Goal: Communication & Community: Answer question/provide support

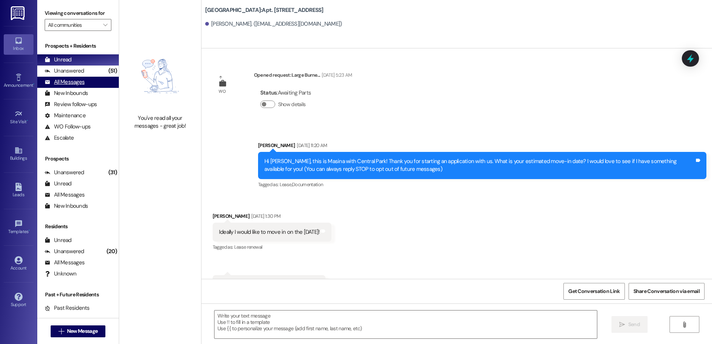
scroll to position [8334, 0]
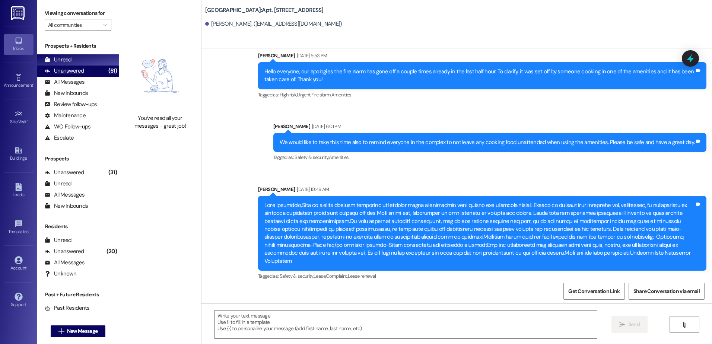
click at [86, 72] on div "Unanswered (51)" at bounding box center [78, 71] width 82 height 11
click at [86, 64] on div "Unread (0)" at bounding box center [78, 59] width 82 height 11
drag, startPoint x: 73, startPoint y: 73, endPoint x: 73, endPoint y: 67, distance: 6.0
click at [73, 73] on div "Unanswered" at bounding box center [64, 71] width 39 height 8
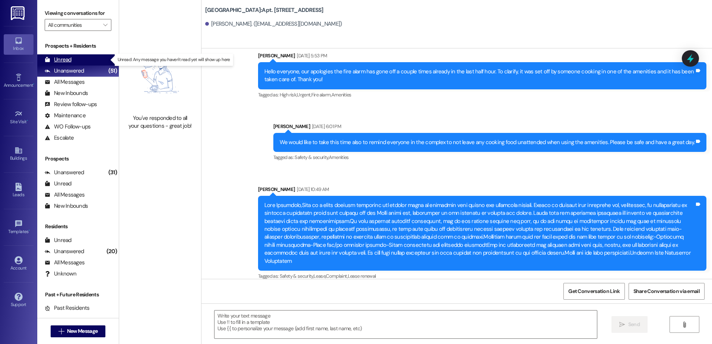
click at [75, 58] on div "Unread (0)" at bounding box center [78, 59] width 82 height 11
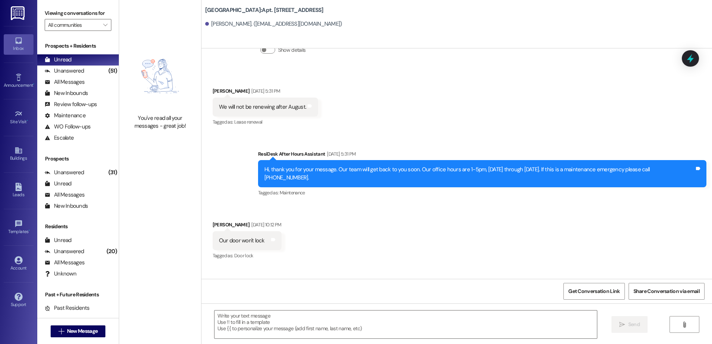
scroll to position [7992, 0]
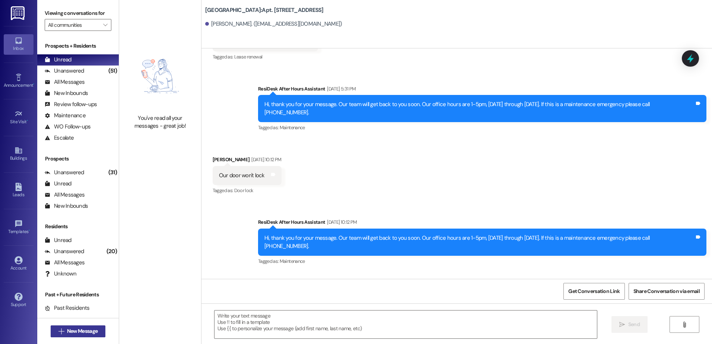
click at [72, 328] on span "New Message" at bounding box center [82, 331] width 31 height 8
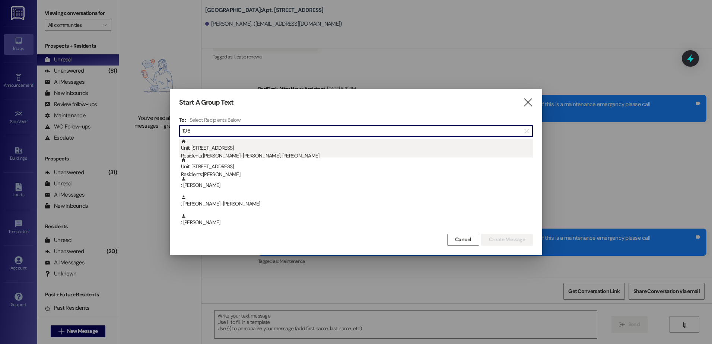
type input "106"
click at [269, 153] on div "Residents: [PERSON_NAME]-[PERSON_NAME], [PERSON_NAME]" at bounding box center [357, 156] width 352 height 8
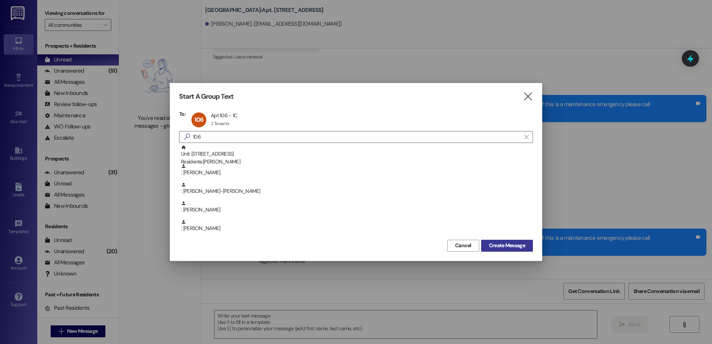
click at [508, 246] on span "Create Message" at bounding box center [507, 246] width 36 height 8
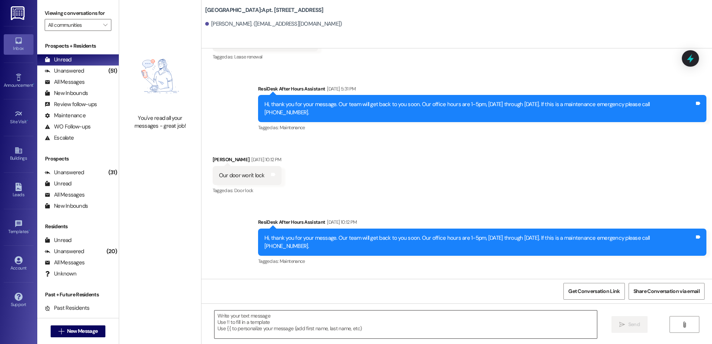
scroll to position [1030, 0]
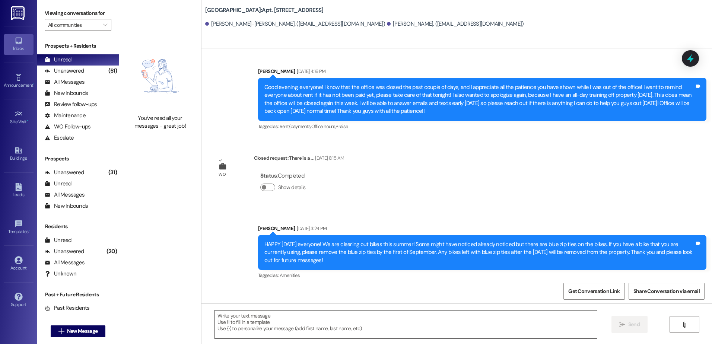
click at [272, 335] on textarea at bounding box center [405, 324] width 382 height 28
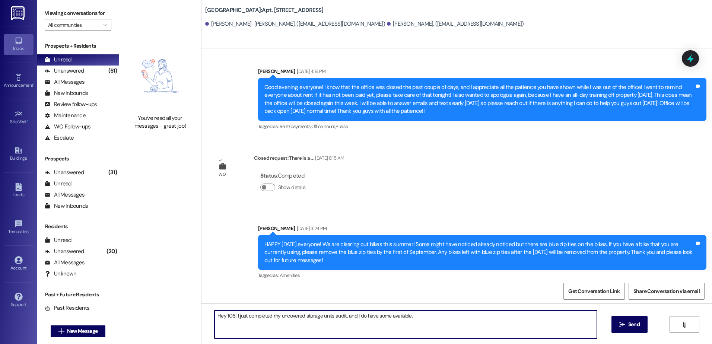
click at [415, 315] on textarea "Hey 106! I just completed my uncovered storage units audit, and I do have some …" at bounding box center [405, 324] width 382 height 28
type textarea "Hey 106! I just completed my uncovered storage units audit, and I do have some …"
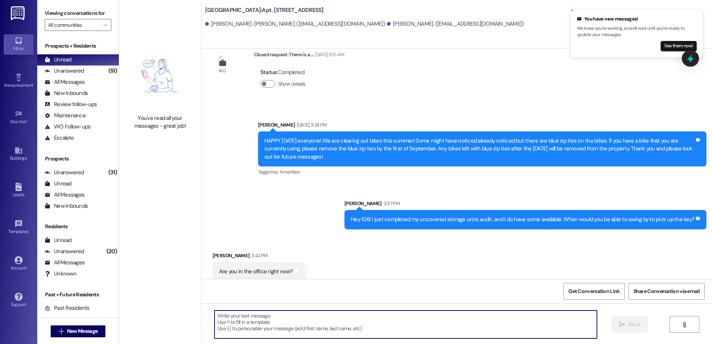
scroll to position [1134, 0]
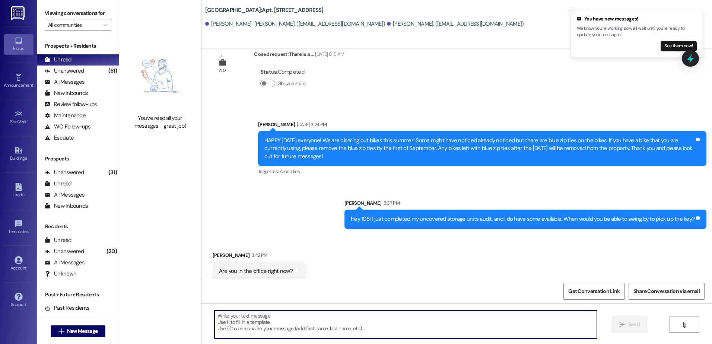
click at [277, 337] on textarea at bounding box center [405, 324] width 382 height 28
type textarea "Yes, until 5 pm"
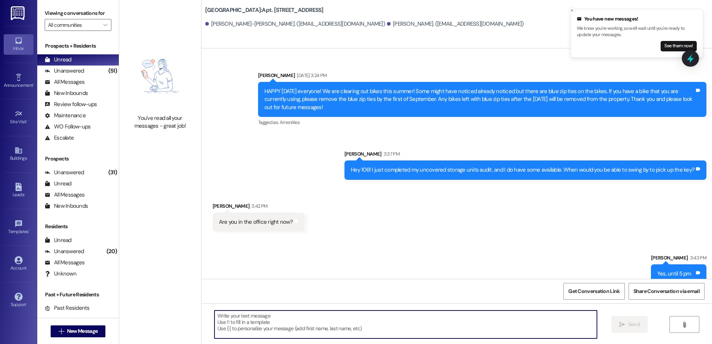
scroll to position [1186, 0]
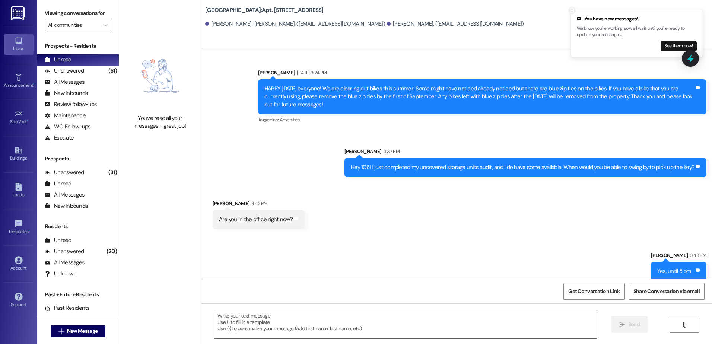
click at [573, 10] on icon "Close toast" at bounding box center [572, 10] width 4 height 4
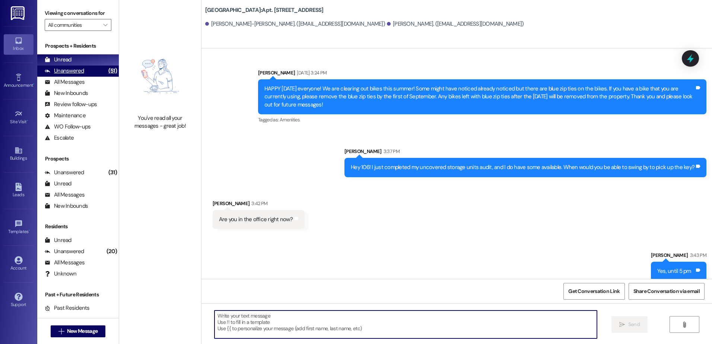
click at [65, 66] on div "Unanswered (51)" at bounding box center [78, 71] width 82 height 11
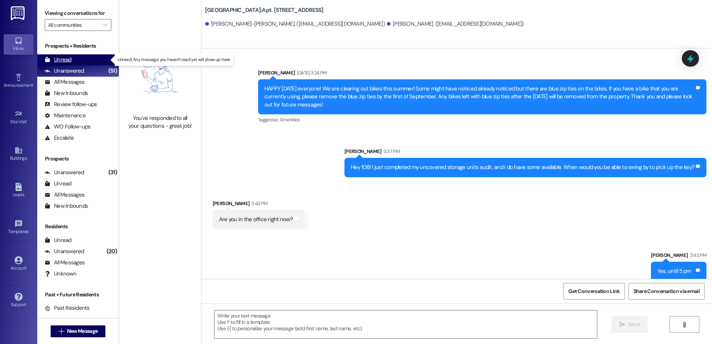
click at [64, 55] on div "Unread (0)" at bounding box center [78, 59] width 82 height 11
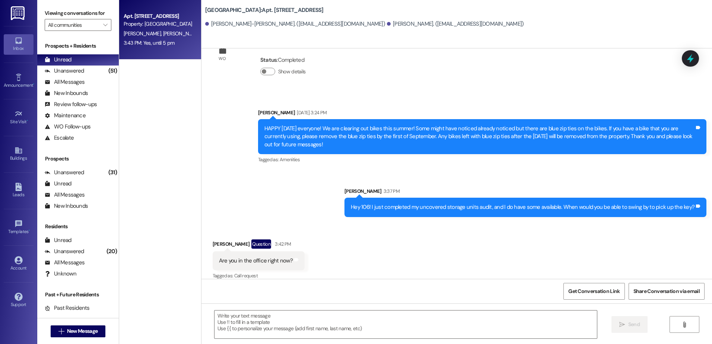
scroll to position [1199, 0]
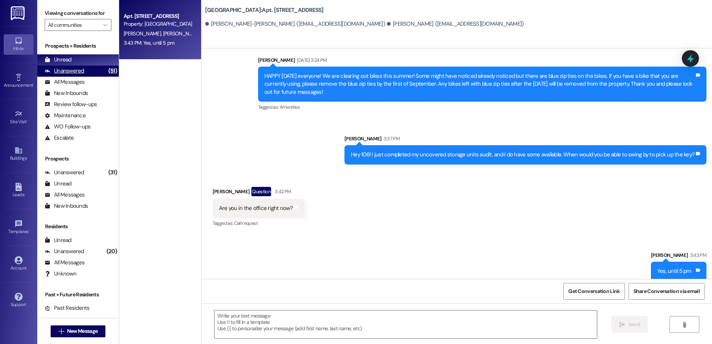
click at [89, 73] on div "Unanswered (51)" at bounding box center [78, 71] width 82 height 11
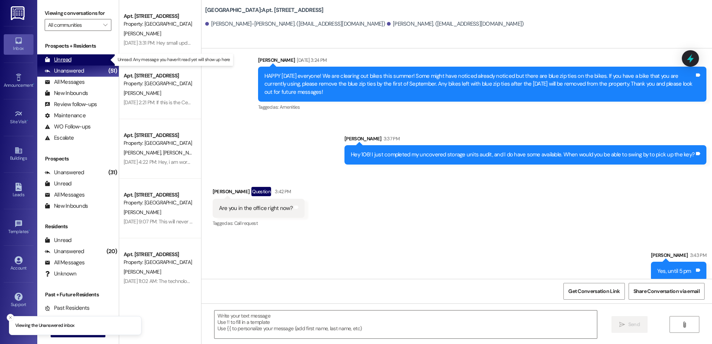
click at [90, 57] on div "Unread (0)" at bounding box center [78, 59] width 82 height 11
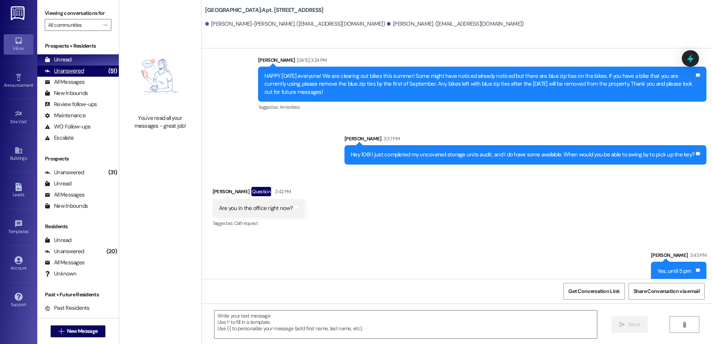
drag, startPoint x: 99, startPoint y: 74, endPoint x: 94, endPoint y: 69, distance: 7.4
click at [106, 74] on div "(51)" at bounding box center [112, 71] width 12 height 12
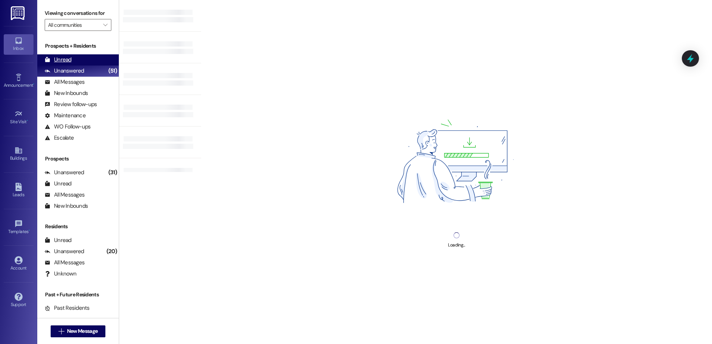
click at [86, 54] on div "Prospects + Residents Unread (0) Unread: Any message you haven't read yet will …" at bounding box center [78, 92] width 82 height 101
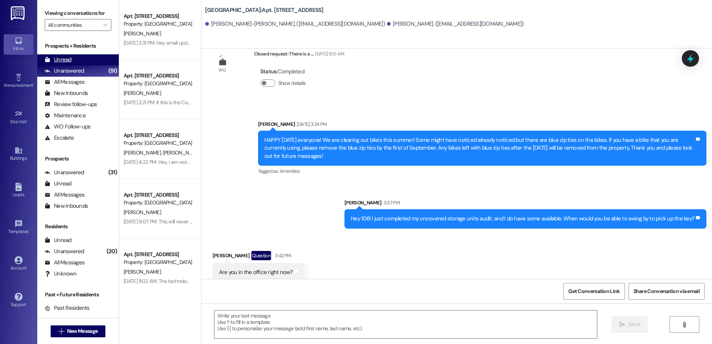
scroll to position [1146, 0]
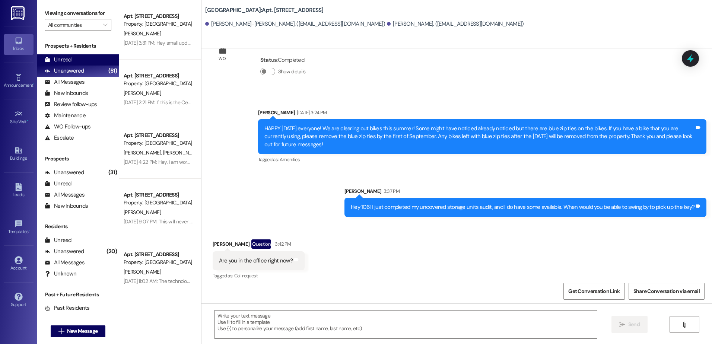
click at [85, 60] on div "Unread (0)" at bounding box center [78, 59] width 82 height 11
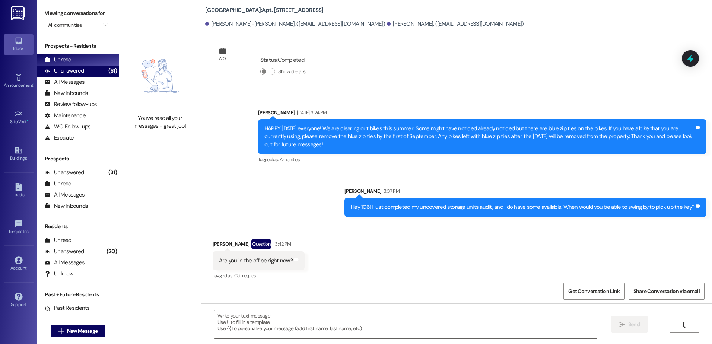
click at [97, 69] on div "Unanswered (51)" at bounding box center [78, 71] width 82 height 11
click at [92, 57] on div "Unread (0)" at bounding box center [78, 59] width 82 height 11
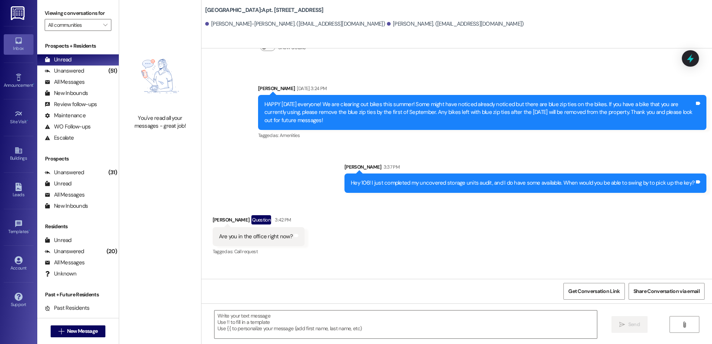
scroll to position [1199, 0]
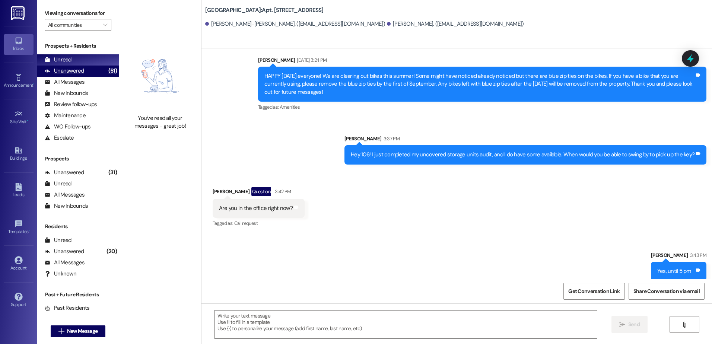
click at [66, 68] on div "Unanswered" at bounding box center [64, 71] width 39 height 8
click at [65, 61] on div "Unread" at bounding box center [58, 60] width 27 height 8
click at [86, 69] on div "Unanswered (51)" at bounding box center [78, 71] width 82 height 11
click at [88, 59] on div "Unread (0)" at bounding box center [78, 59] width 82 height 11
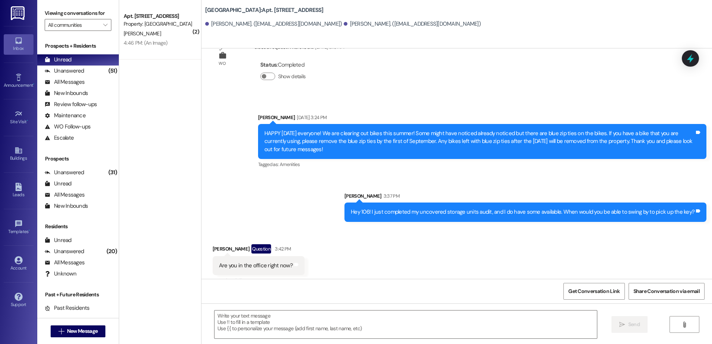
scroll to position [1146, 0]
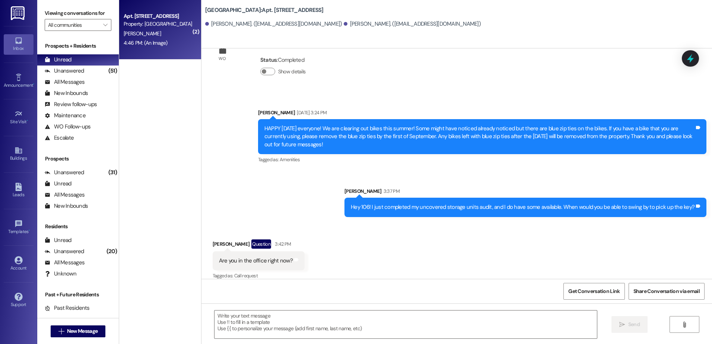
click at [173, 48] on div "Apt. 224, [GEOGRAPHIC_DATA] Property: [GEOGRAPHIC_DATA] [PERSON_NAME] 4:46 PM: …" at bounding box center [160, 30] width 82 height 60
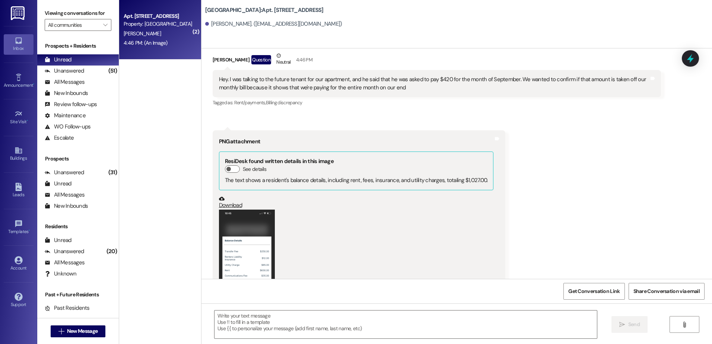
scroll to position [8433, 0]
click at [249, 325] on textarea at bounding box center [405, 324] width 382 height 28
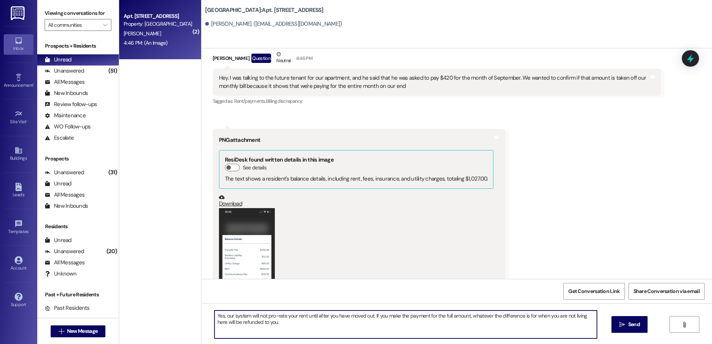
type textarea "Yes, our system will not pro-rate your rent until after you have moved out. If …"
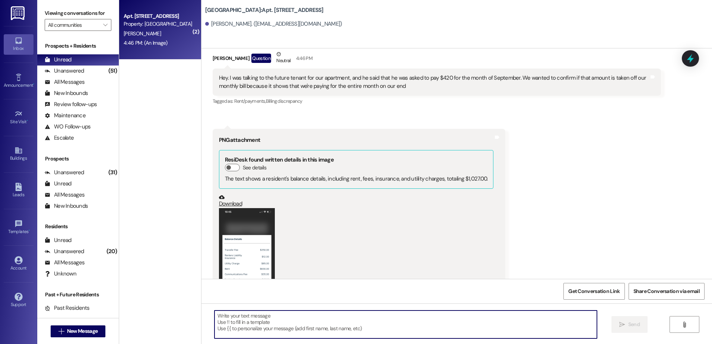
scroll to position [8433, 0]
click at [62, 71] on div "Unanswered" at bounding box center [64, 71] width 39 height 8
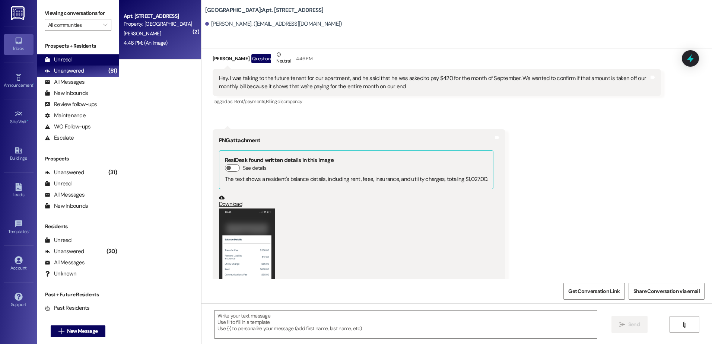
click at [65, 58] on div "Unread" at bounding box center [58, 60] width 27 height 8
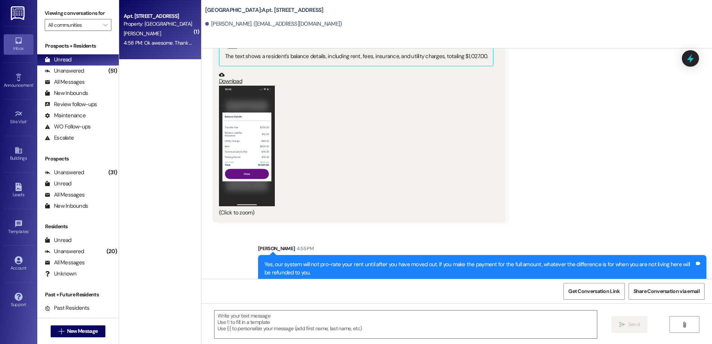
scroll to position [8556, 0]
click at [78, 70] on div "Unanswered" at bounding box center [64, 71] width 39 height 8
click at [79, 57] on div "Unread (0)" at bounding box center [78, 59] width 82 height 11
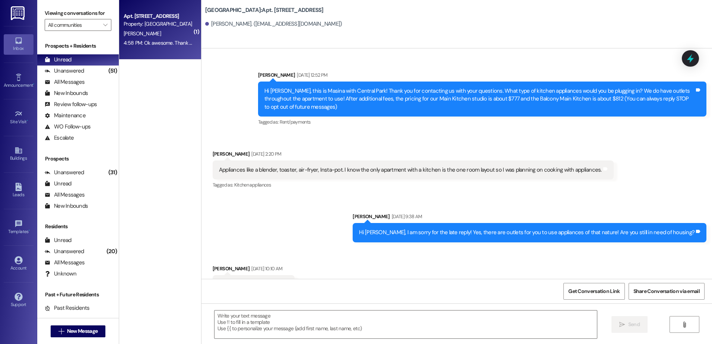
scroll to position [8567, 0]
